Goal: Task Accomplishment & Management: Use online tool/utility

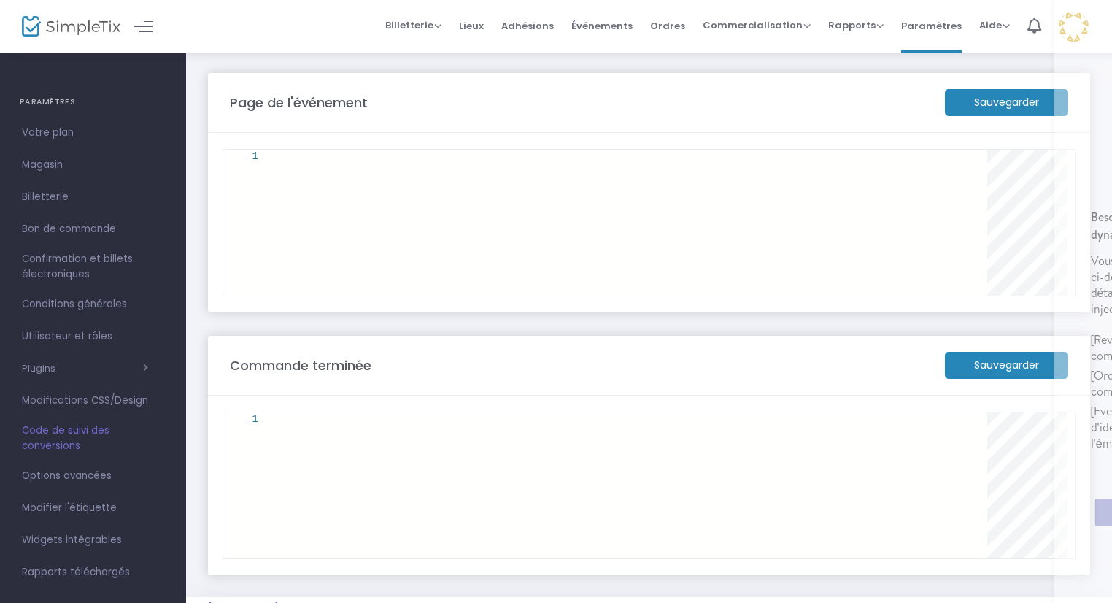
click at [1089, 18] on button "×" at bounding box center [1096, 18] width 16 height 16
click at [265, 155] on div "1" at bounding box center [254, 157] width 47 height 14
